Goal: Book appointment/travel/reservation

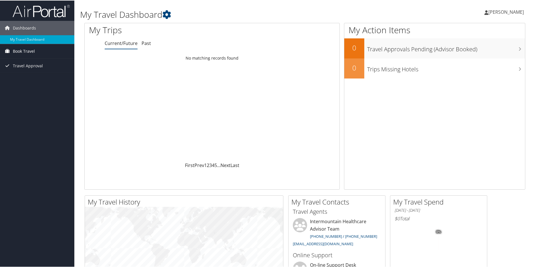
click at [33, 53] on span "Book Travel" at bounding box center [24, 50] width 22 height 14
click at [35, 68] on link "Book/Manage Online Trips" at bounding box center [37, 70] width 74 height 9
click at [36, 50] on link "Book Travel" at bounding box center [37, 50] width 74 height 14
click at [40, 72] on link "Book/Manage Online Trips" at bounding box center [37, 70] width 74 height 9
